Goal: Task Accomplishment & Management: Use online tool/utility

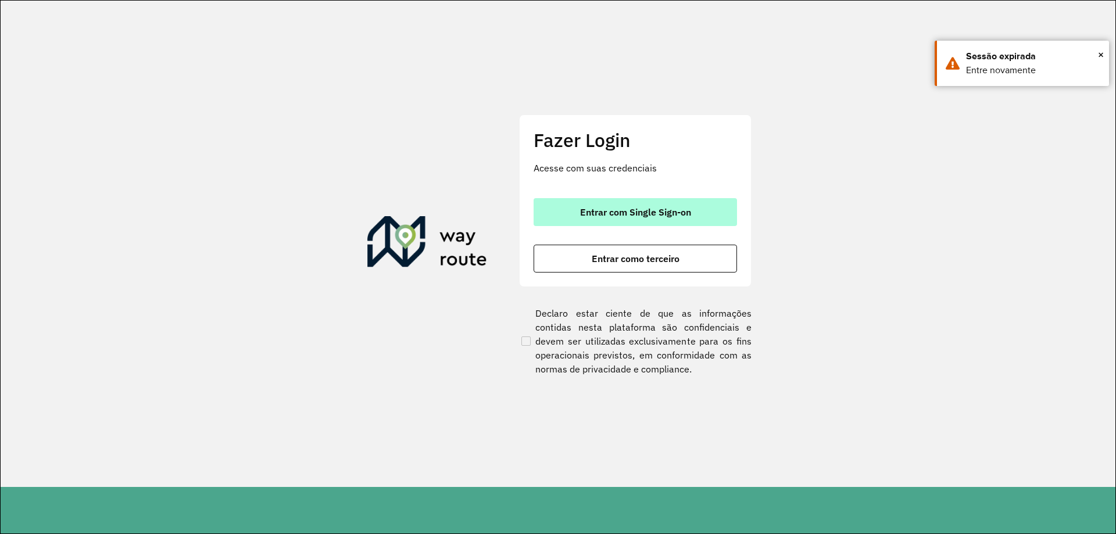
click at [654, 204] on button "Entrar com Single Sign-on" at bounding box center [636, 212] width 204 height 28
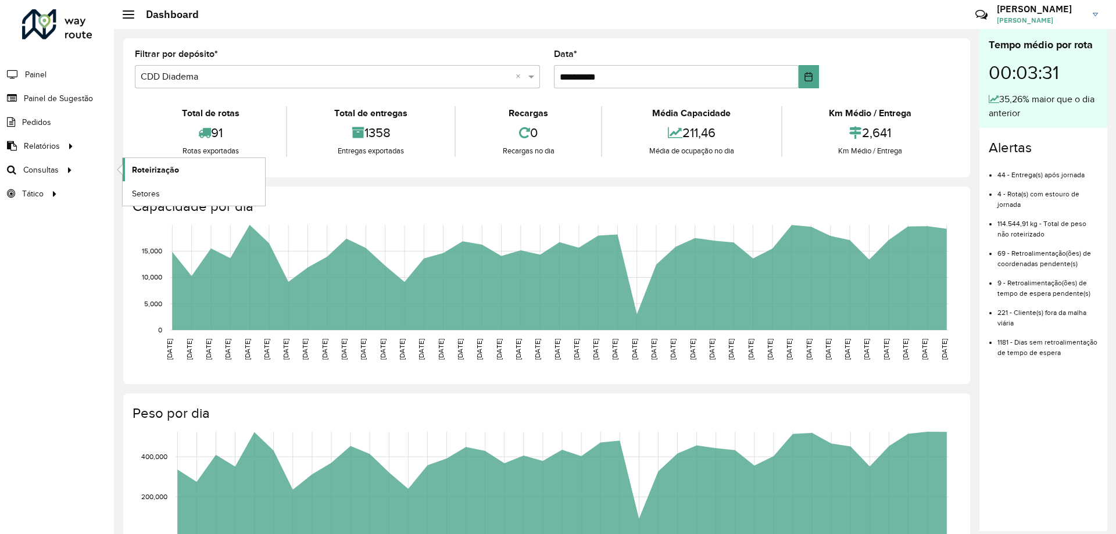
click at [173, 171] on span "Roteirização" at bounding box center [155, 170] width 47 height 12
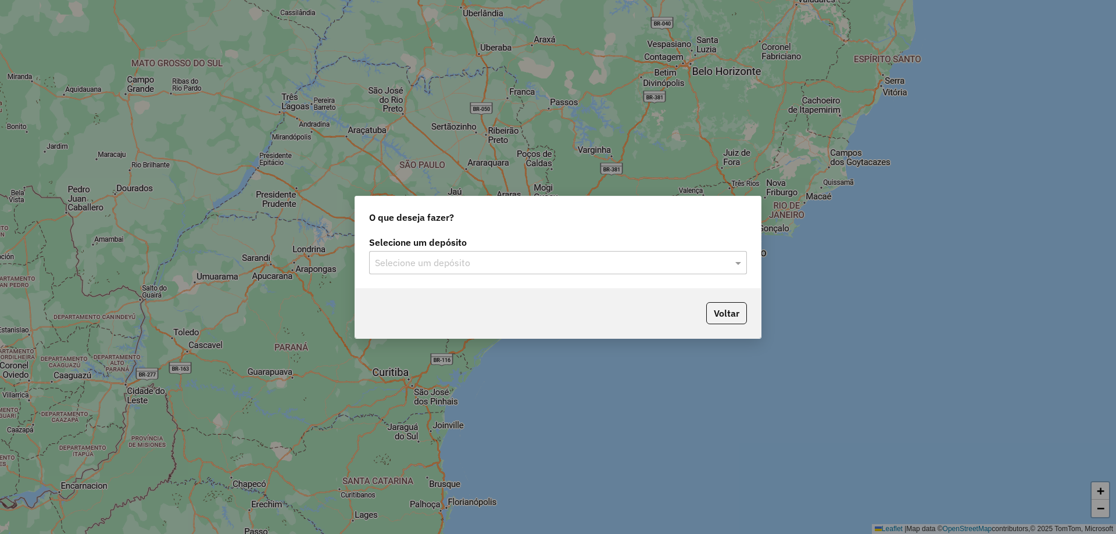
click at [549, 269] on input "text" at bounding box center [546, 263] width 343 height 14
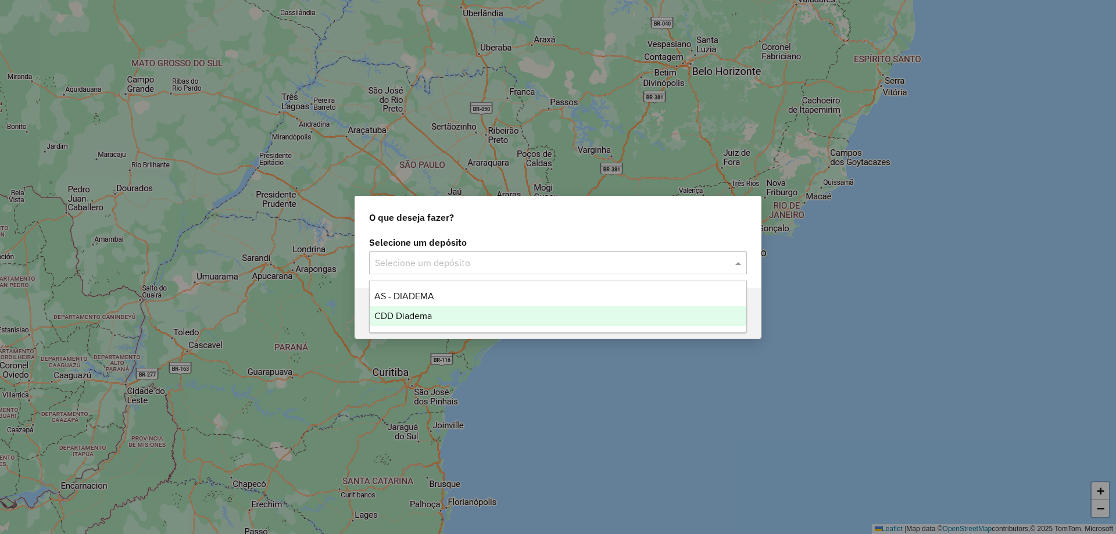
click at [429, 313] on span "CDD Diadema" at bounding box center [403, 316] width 58 height 10
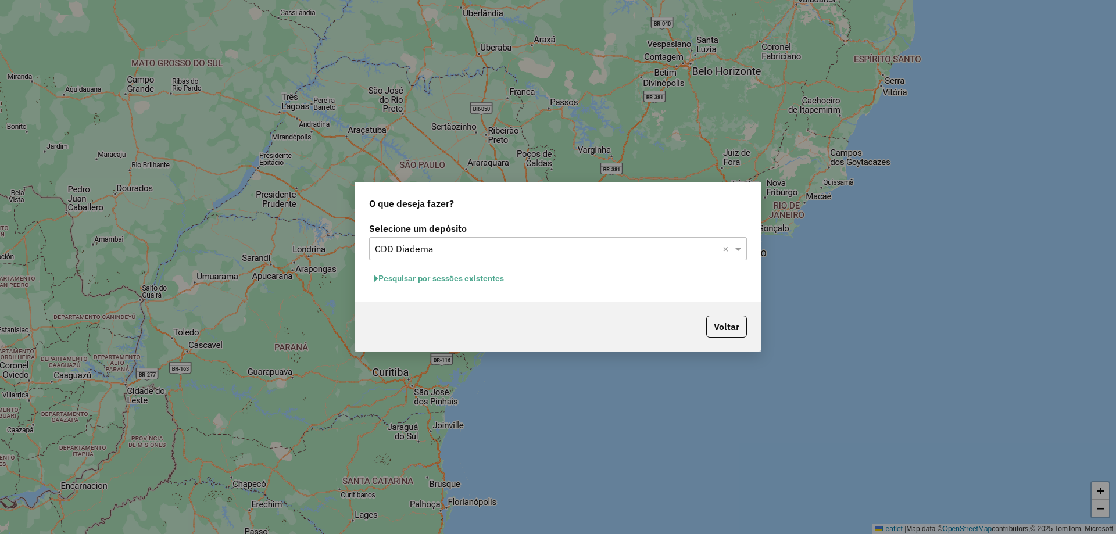
click at [428, 278] on button "Pesquisar por sessões existentes" at bounding box center [439, 279] width 140 height 18
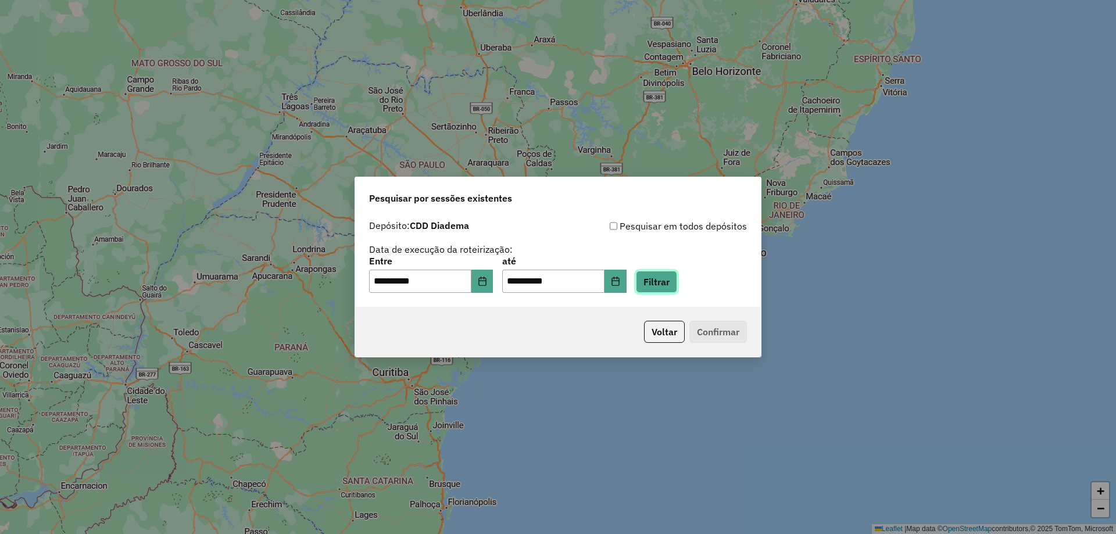
click at [664, 286] on button "Filtrar" at bounding box center [656, 282] width 41 height 22
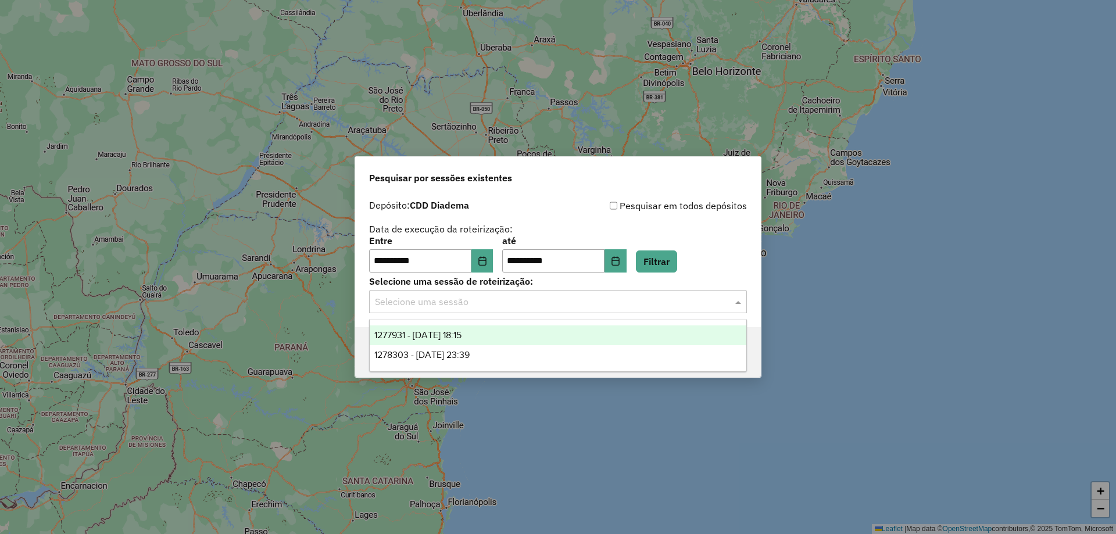
click at [470, 299] on input "text" at bounding box center [546, 302] width 343 height 14
click at [455, 333] on span "1277931 - 18/09/2025 18:15" at bounding box center [417, 335] width 87 height 10
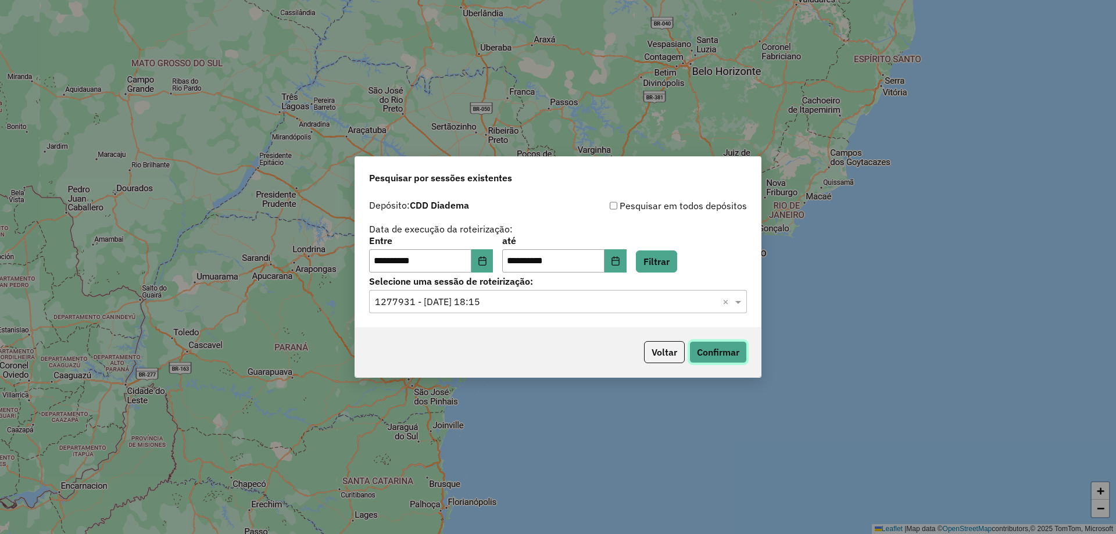
click at [715, 354] on button "Confirmar" at bounding box center [719, 352] width 58 height 22
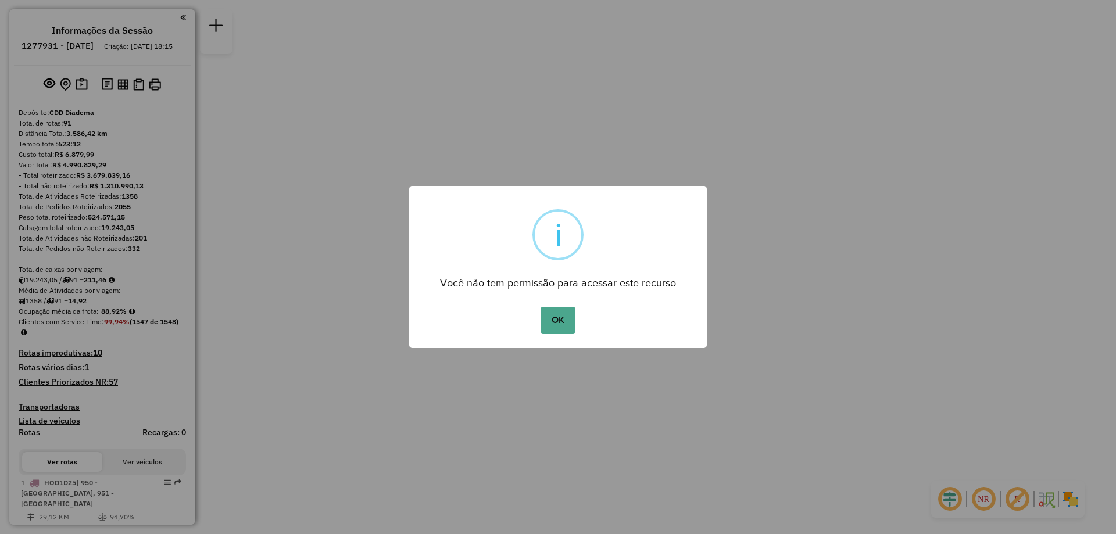
click at [564, 325] on button "OK" at bounding box center [558, 320] width 34 height 27
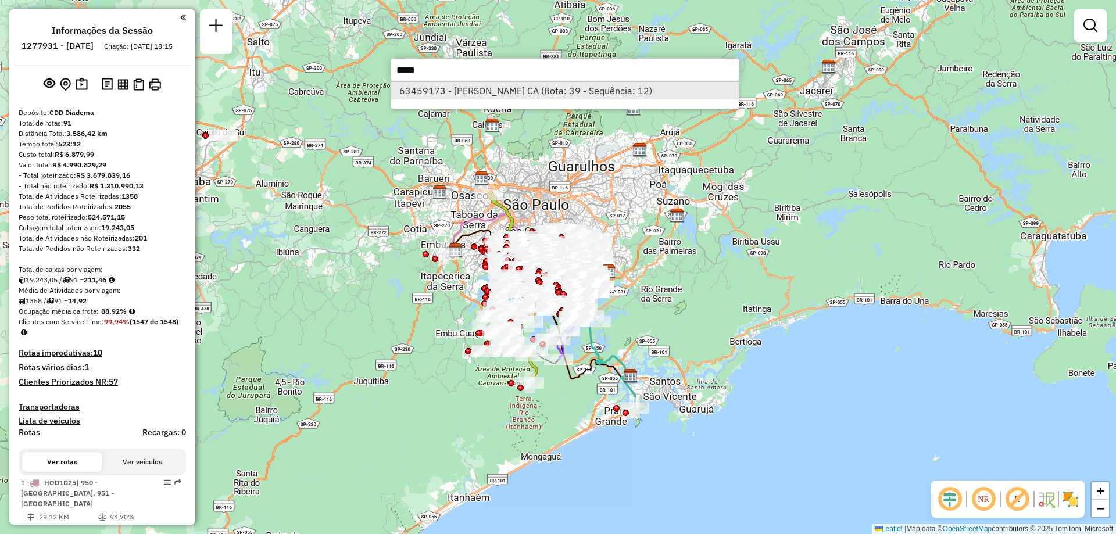
type input "*****"
click at [467, 95] on li "63459173 - GABRIEL BOMEDIANO CA (Rota: 39 - Sequência: 12)" at bounding box center [565, 90] width 348 height 17
select select "**********"
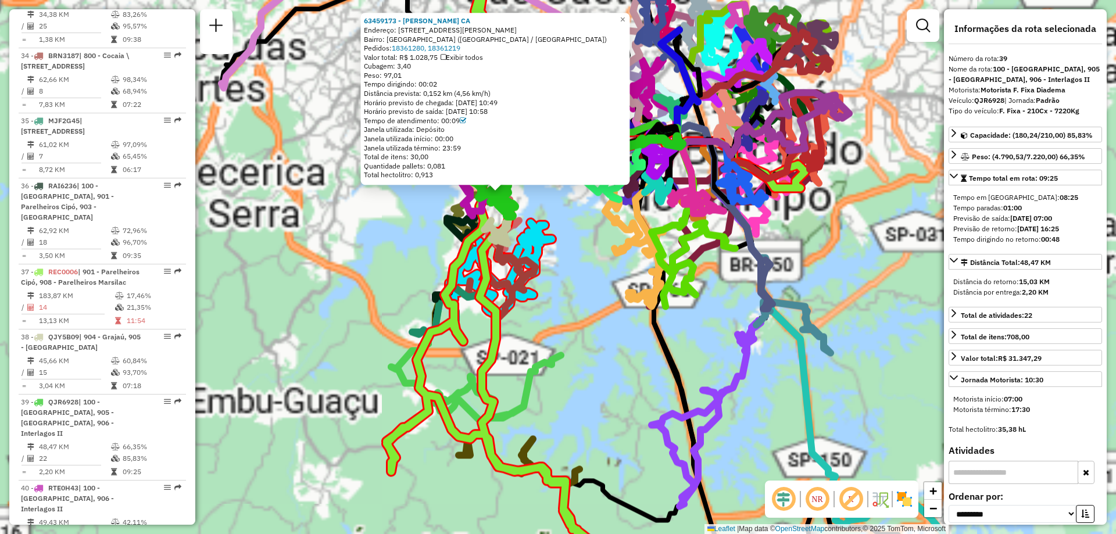
scroll to position [3268, 0]
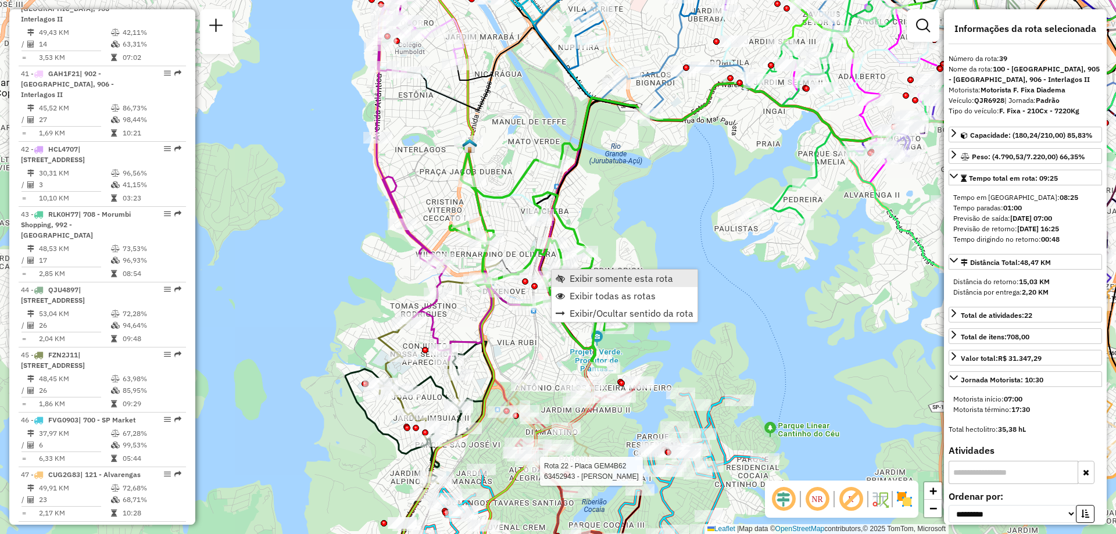
click at [577, 280] on span "Exibir somente esta rota" at bounding box center [621, 278] width 103 height 9
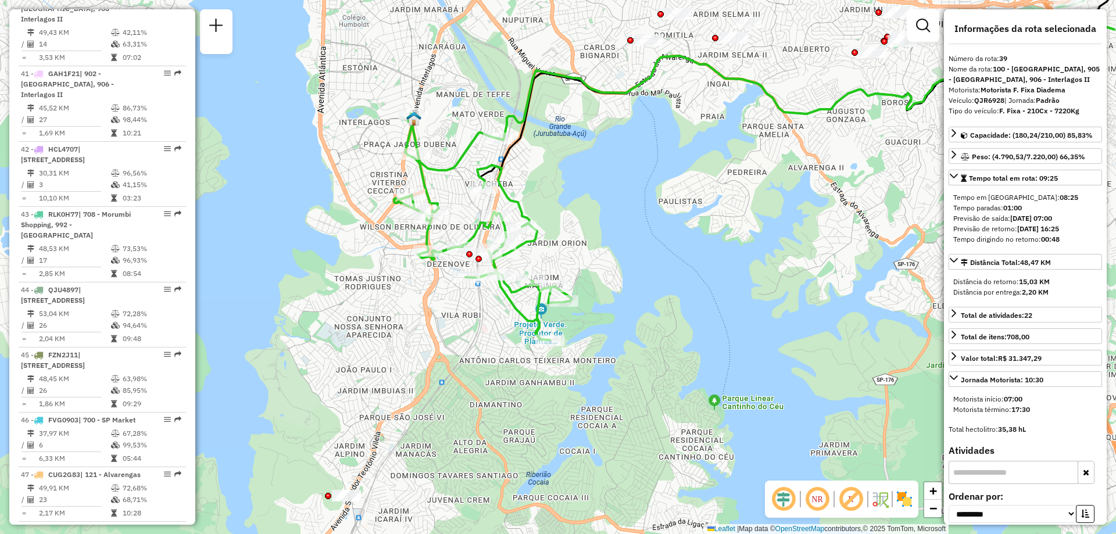
drag, startPoint x: 436, startPoint y: 357, endPoint x: 690, endPoint y: 247, distance: 277.1
click at [690, 247] on div "Janela de atendimento Grade de atendimento Capacidade Transportadoras Veículos …" at bounding box center [558, 267] width 1116 height 534
click at [578, 317] on span "Exibir todas as rotas" at bounding box center [608, 318] width 86 height 9
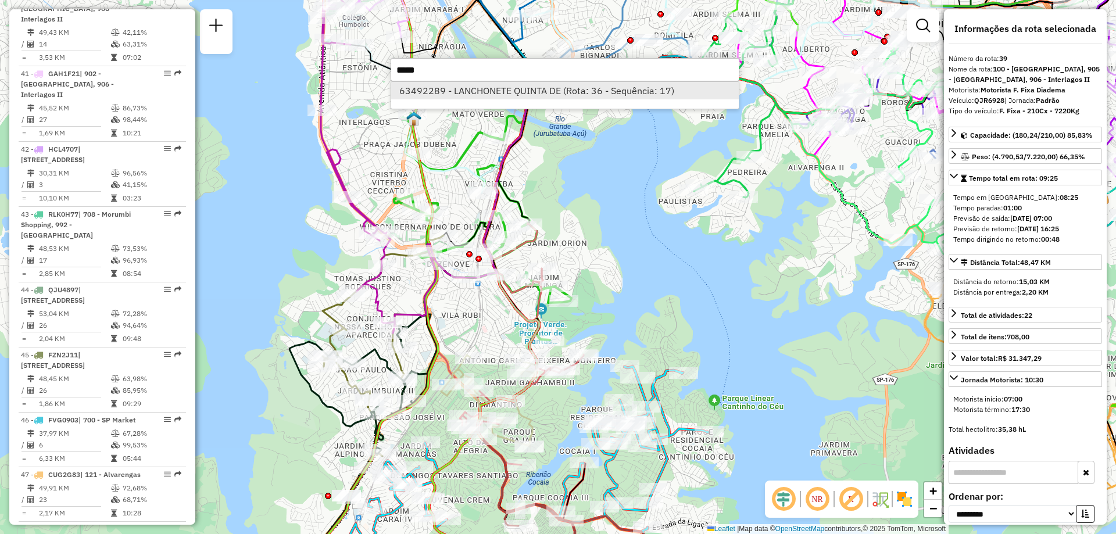
type input "*****"
click at [491, 89] on li "63492289 - LANCHONETE QUINTA DE (Rota: 36 - Sequência: 17)" at bounding box center [565, 90] width 348 height 17
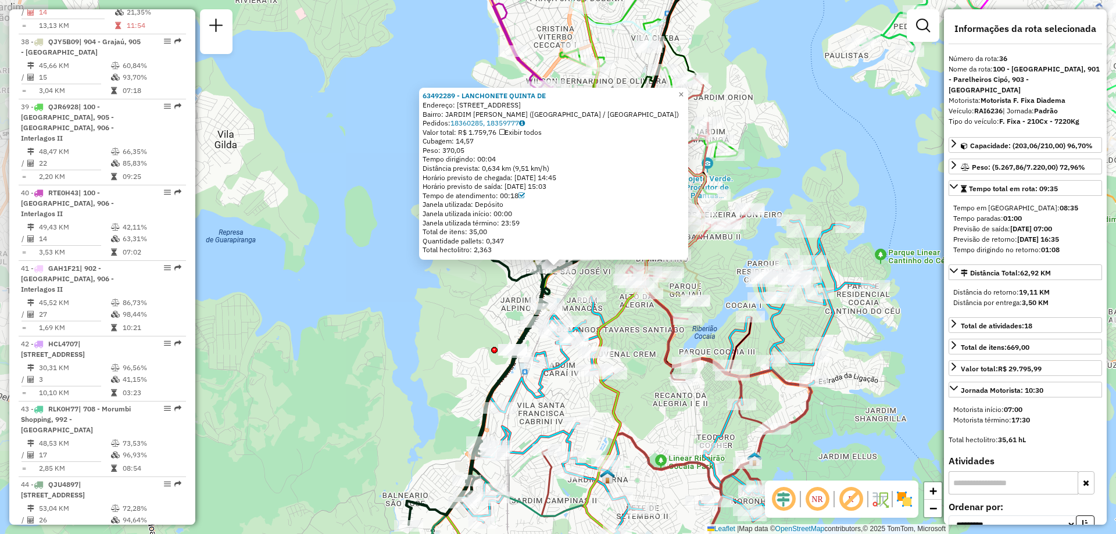
scroll to position [3051, 0]
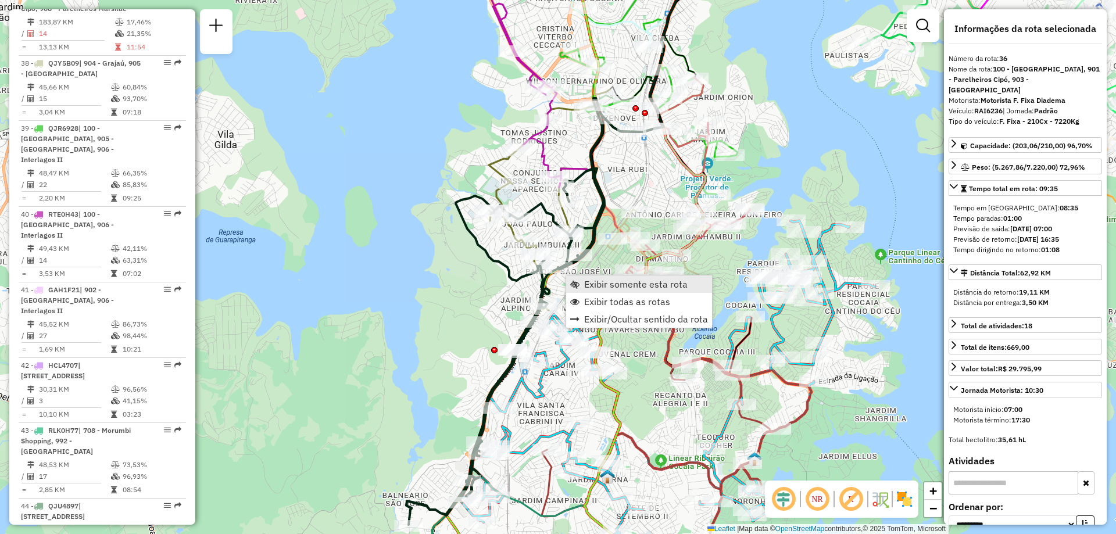
click at [605, 283] on span "Exibir somente esta rota" at bounding box center [635, 284] width 103 height 9
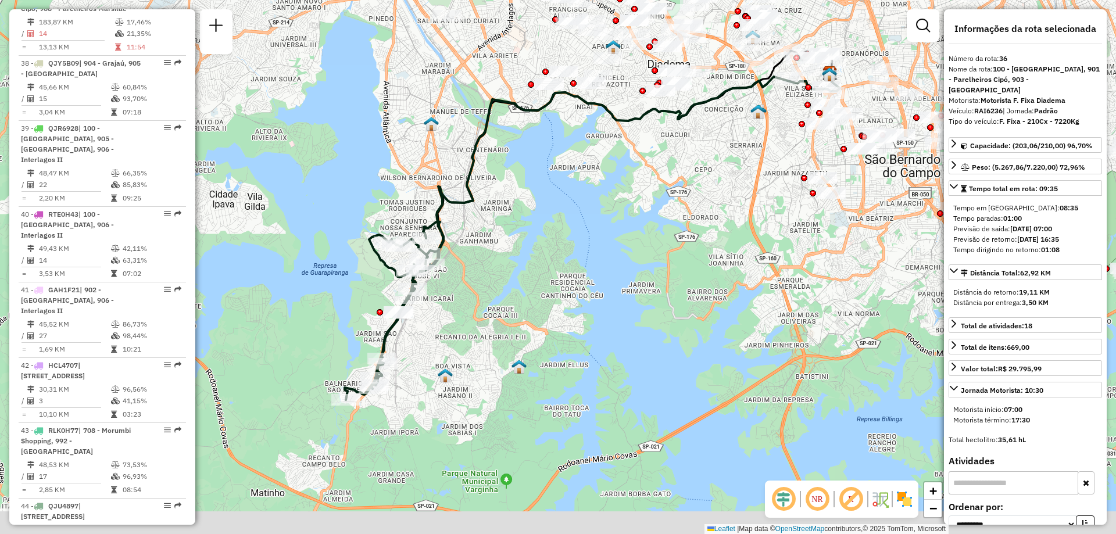
drag, startPoint x: 484, startPoint y: 354, endPoint x: 537, endPoint y: 291, distance: 82.1
click at [537, 291] on div "Janela de atendimento Grade de atendimento Capacidade Transportadoras Veículos …" at bounding box center [558, 267] width 1116 height 534
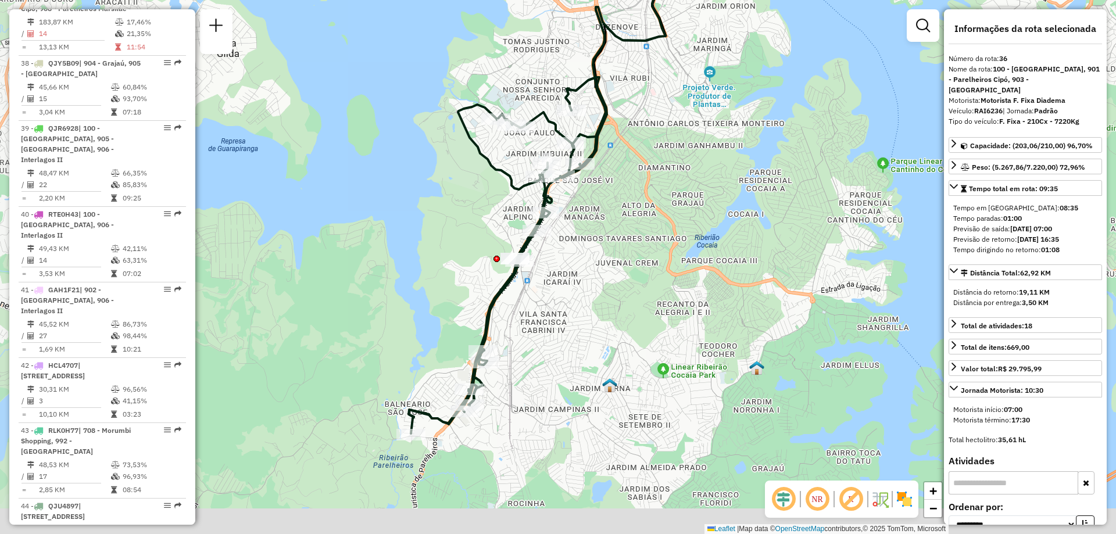
drag, startPoint x: 473, startPoint y: 205, endPoint x: 620, endPoint y: 150, distance: 157.1
click at [620, 150] on div "Janela de atendimento Grade de atendimento Capacidade Transportadoras Veículos …" at bounding box center [558, 267] width 1116 height 534
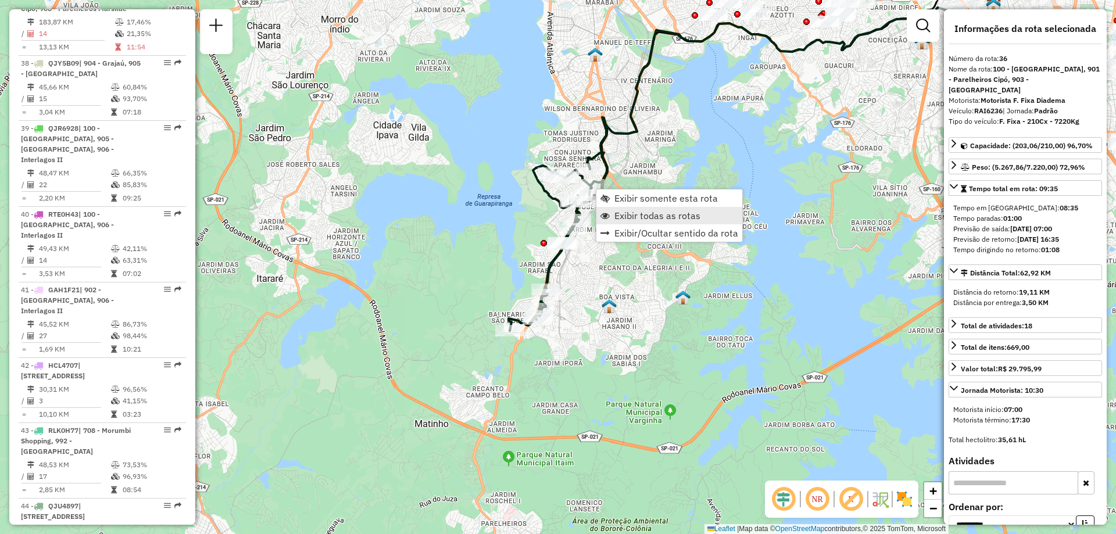
click at [642, 208] on link "Exibir todas as rotas" at bounding box center [670, 215] width 146 height 17
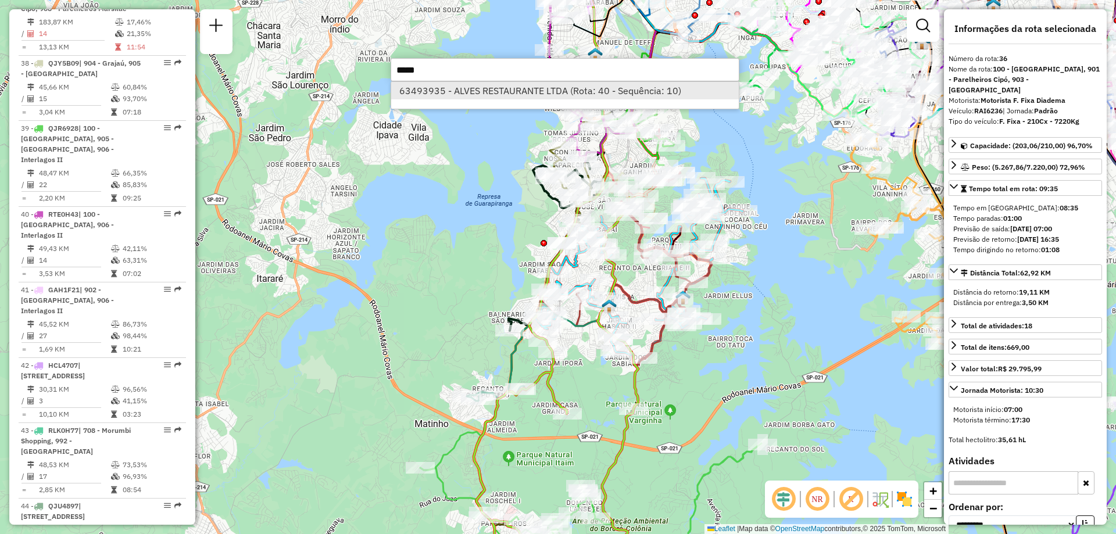
type input "*****"
click at [529, 95] on li "63493935 - ALVES RESTAURANTE LTDA (Rota: 40 - Sequência: 10)" at bounding box center [565, 90] width 348 height 17
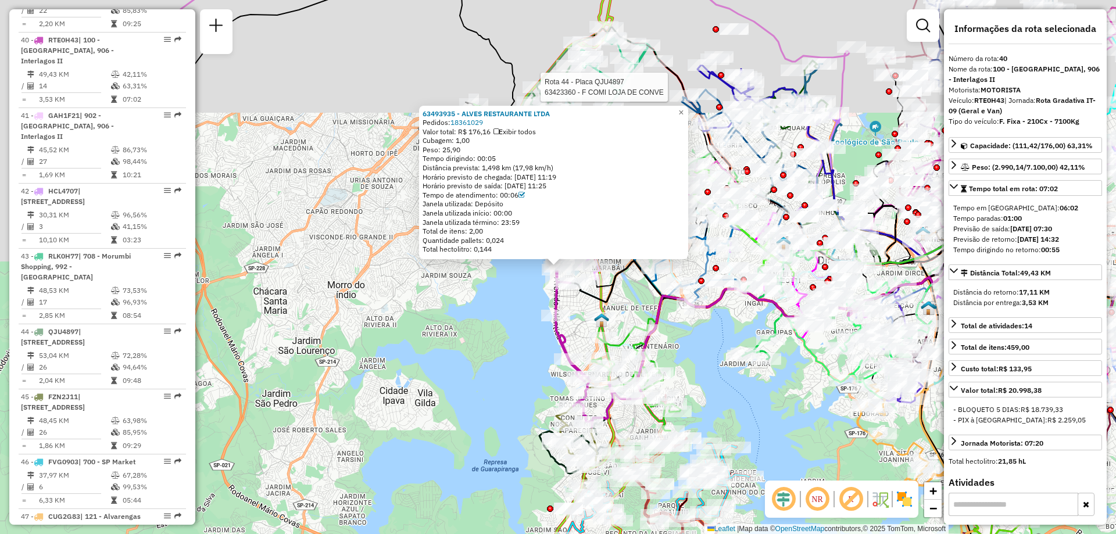
scroll to position [3343, 0]
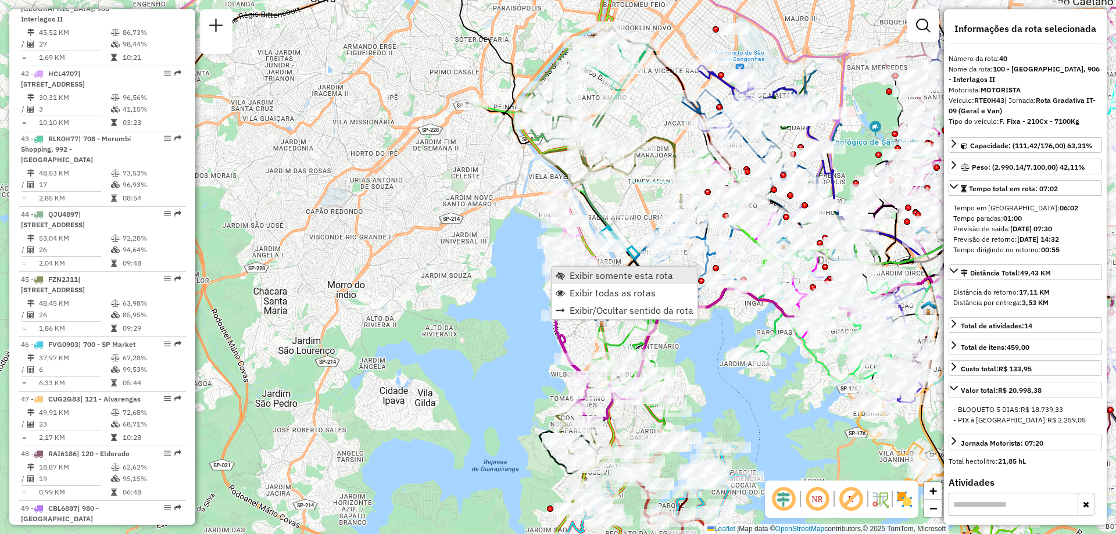
click at [589, 272] on span "Exibir somente esta rota" at bounding box center [621, 275] width 103 height 9
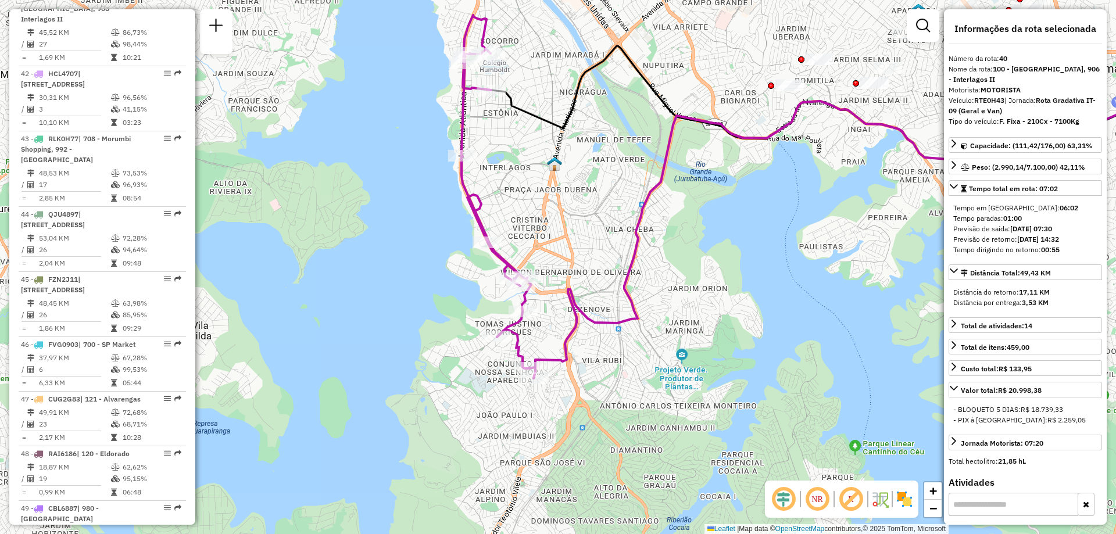
drag, startPoint x: 443, startPoint y: 299, endPoint x: 801, endPoint y: 222, distance: 366.4
click at [801, 222] on div "Janela de atendimento Grade de atendimento Capacidade Transportadoras Veículos …" at bounding box center [558, 267] width 1116 height 534
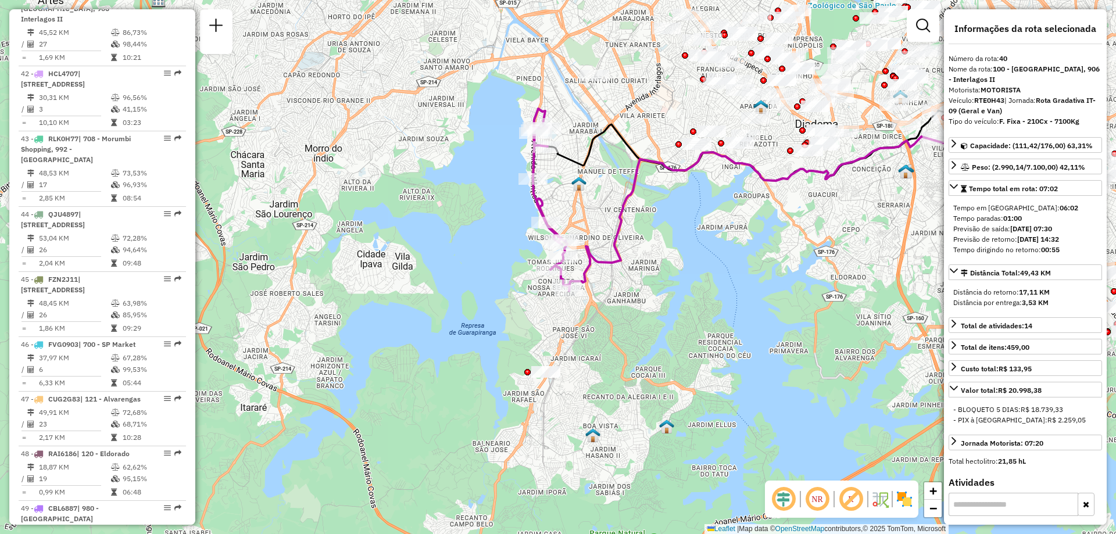
drag, startPoint x: 576, startPoint y: 387, endPoint x: 591, endPoint y: 311, distance: 77.1
click at [591, 311] on div "Janela de atendimento Grade de atendimento Capacidade Transportadoras Veículos …" at bounding box center [558, 267] width 1116 height 534
click at [609, 268] on link "Exibir todas as rotas" at bounding box center [644, 274] width 146 height 17
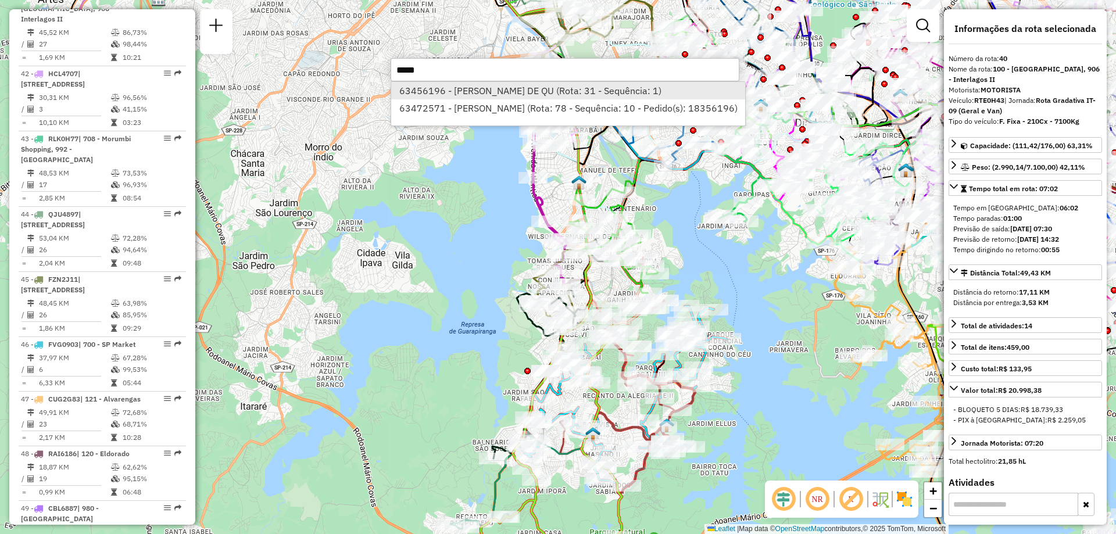
type input "*****"
click at [474, 91] on li "63456196 - MERCADO SOARES DE QU (Rota: 31 - Sequência: 1)" at bounding box center [568, 90] width 354 height 17
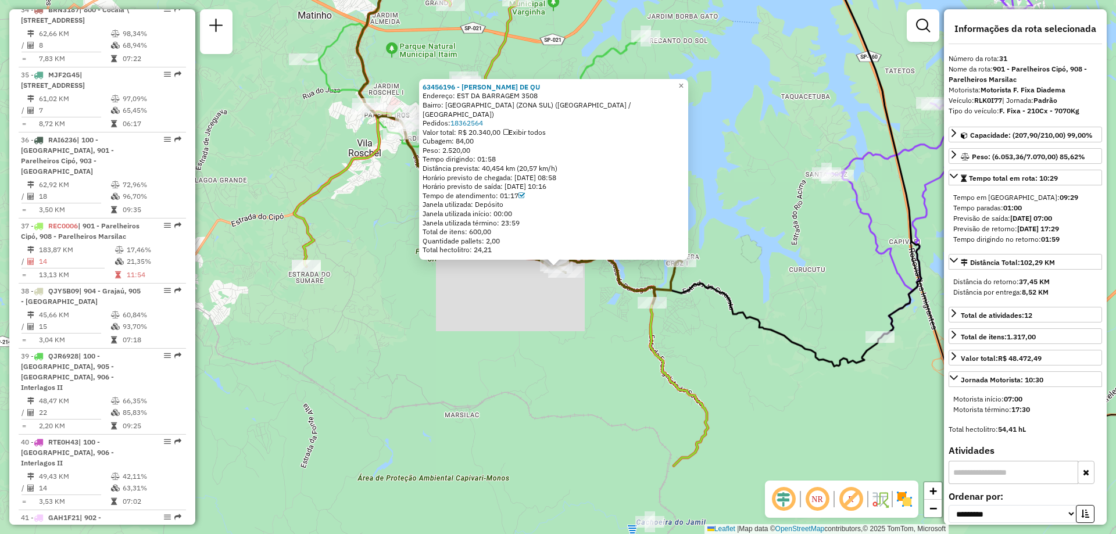
scroll to position [2694, 0]
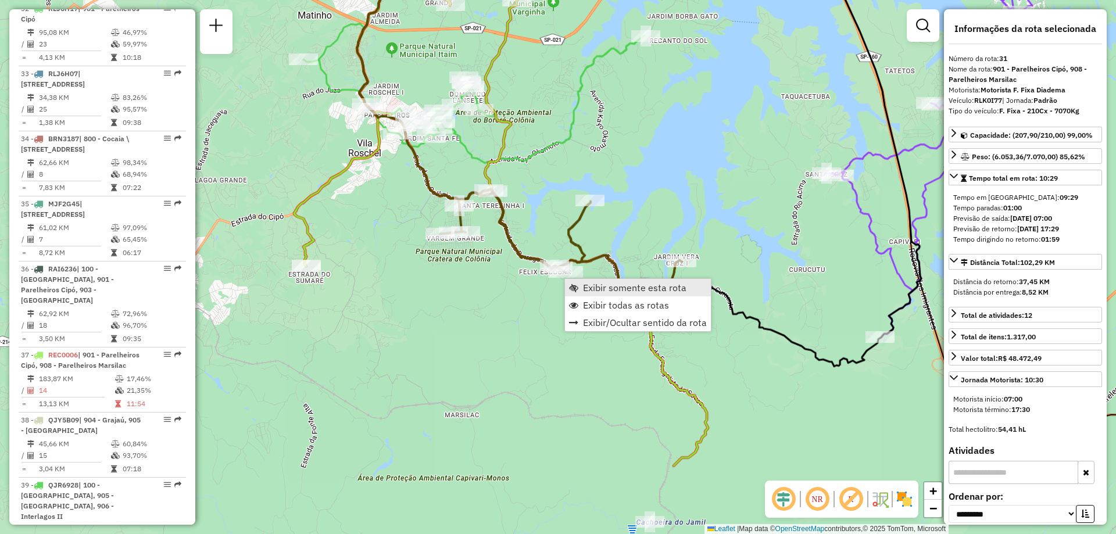
click at [595, 284] on span "Exibir somente esta rota" at bounding box center [634, 287] width 103 height 9
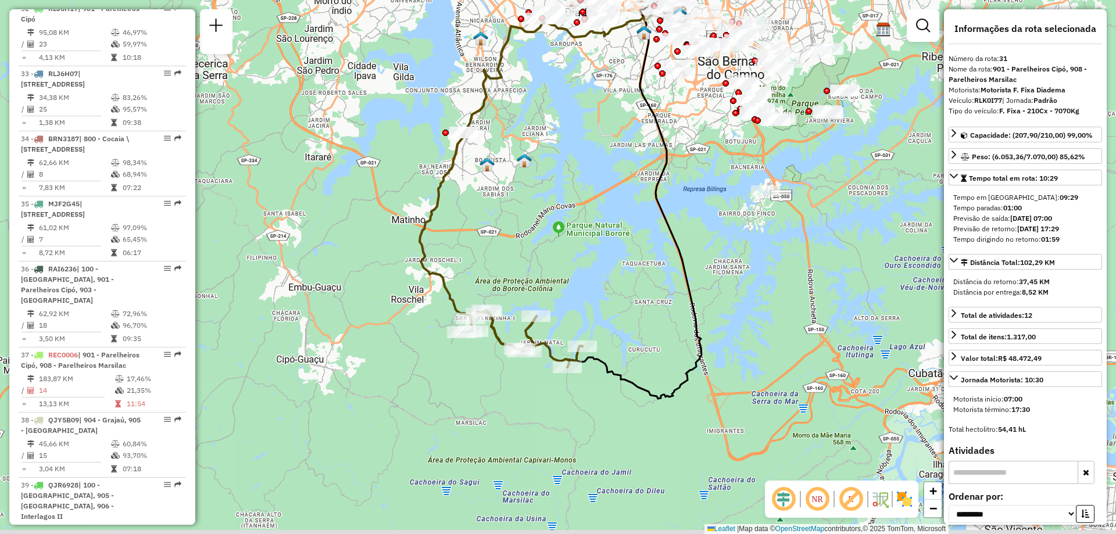
drag, startPoint x: 535, startPoint y: 315, endPoint x: 538, endPoint y: 248, distance: 66.9
click at [538, 248] on div "Janela de atendimento Grade de atendimento Capacidade Transportadoras Veículos …" at bounding box center [558, 267] width 1116 height 534
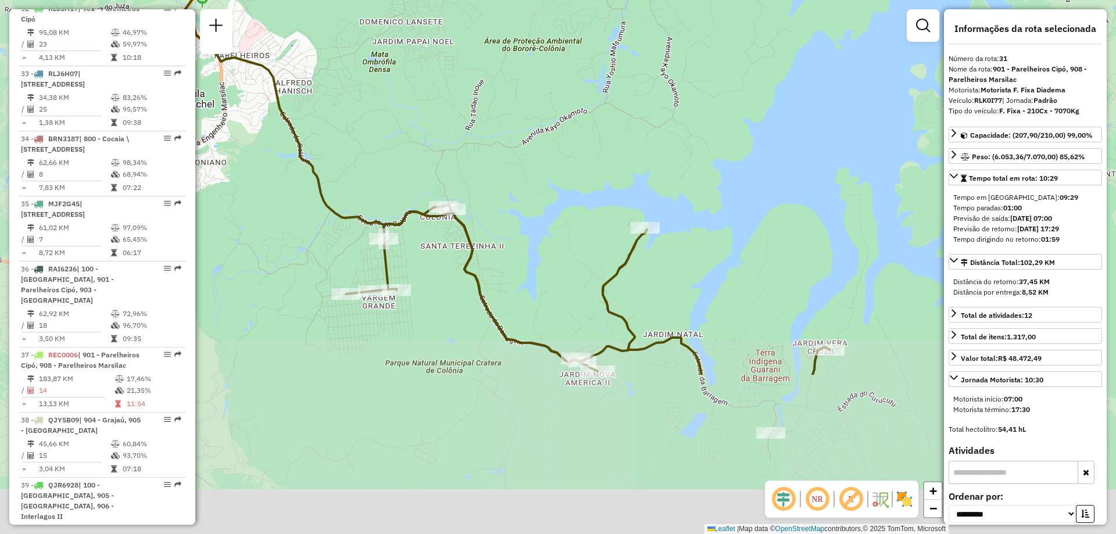
drag, startPoint x: 494, startPoint y: 335, endPoint x: 550, endPoint y: 122, distance: 220.2
click at [550, 122] on div "Janela de atendimento Grade de atendimento Capacidade Transportadoras Veículos …" at bounding box center [558, 267] width 1116 height 534
